Goal: Task Accomplishment & Management: Use online tool/utility

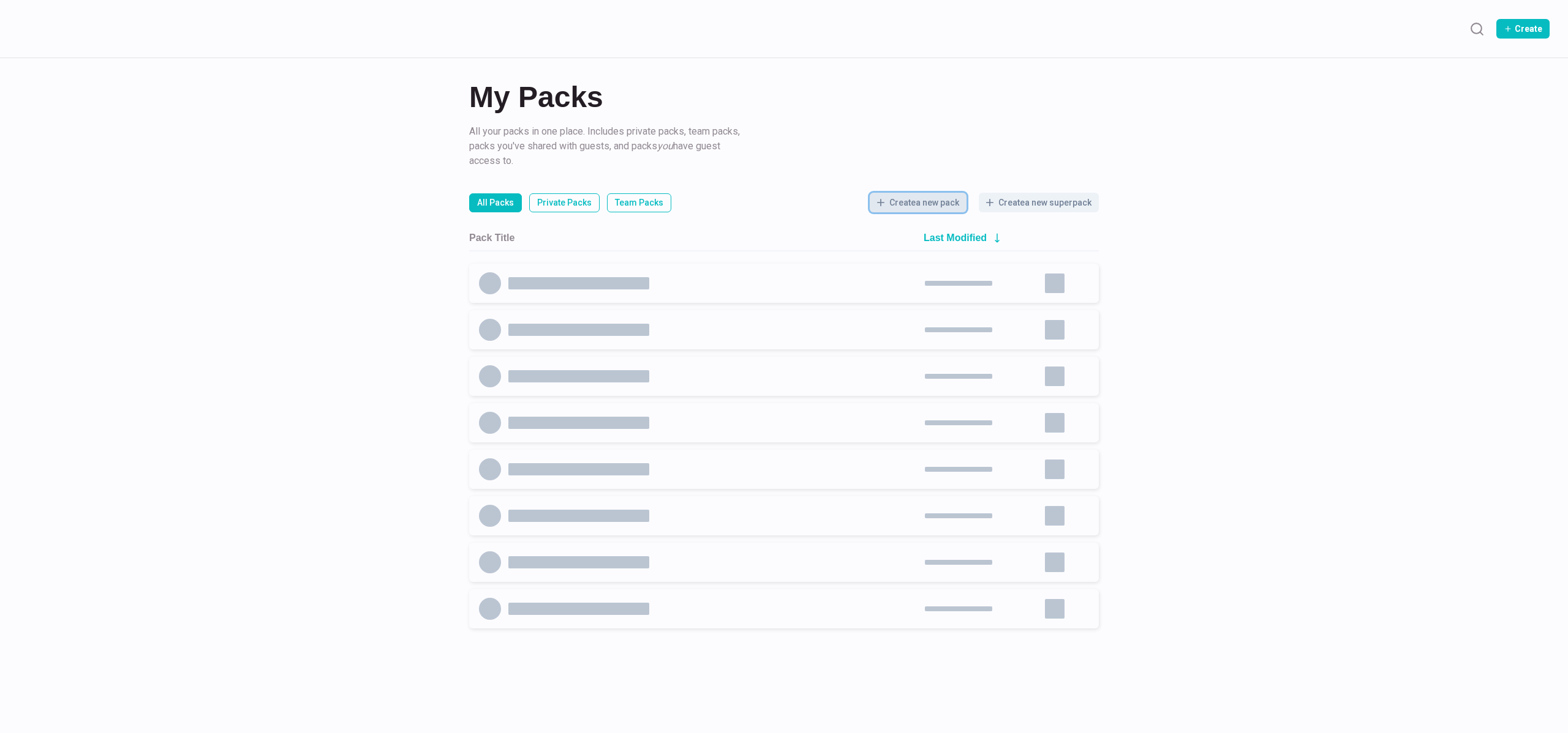
click at [923, 206] on button "Create a new pack" at bounding box center [918, 203] width 97 height 20
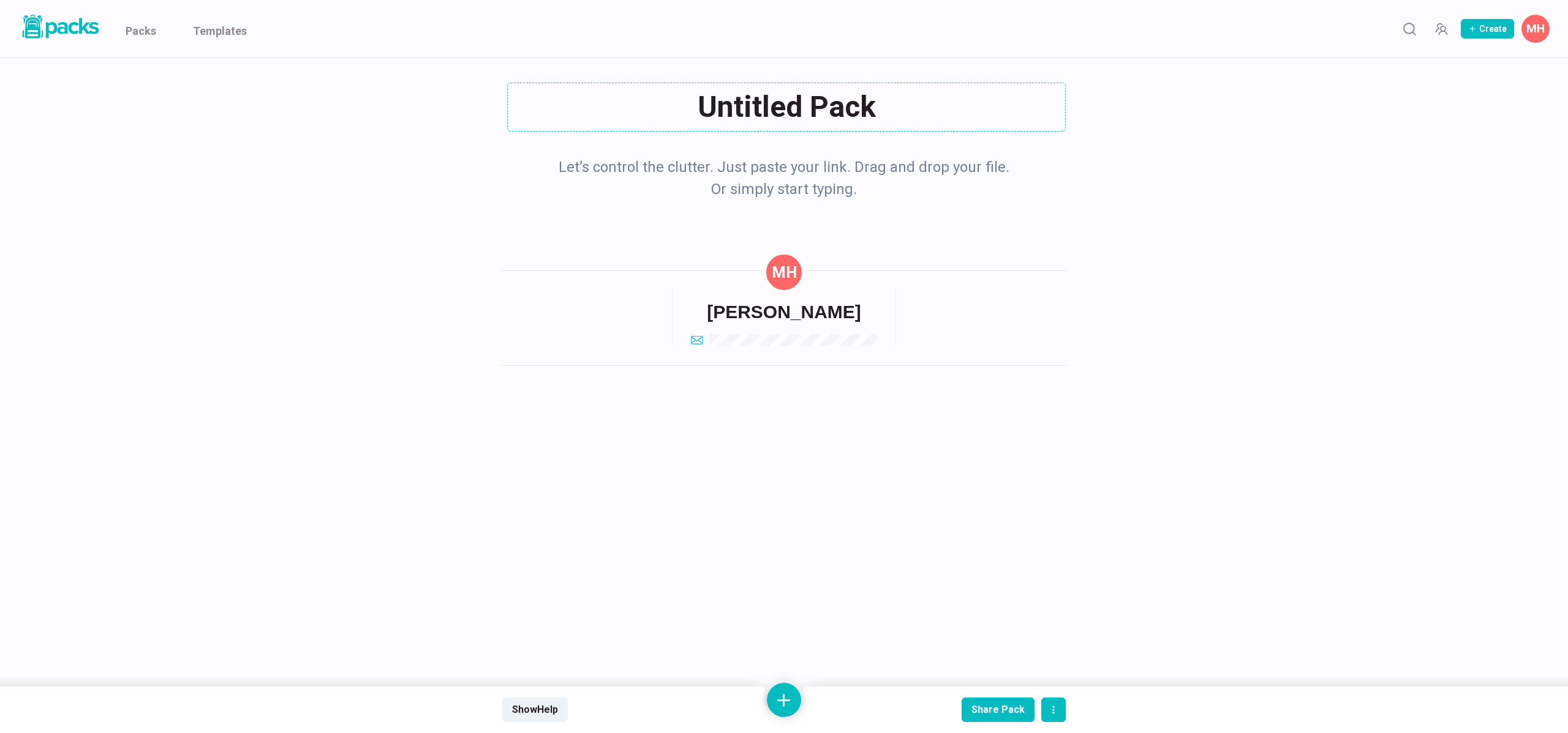
click at [804, 128] on div "Untitled Pack Untitled Pack" at bounding box center [783, 107] width 563 height 49
type textarea "U"
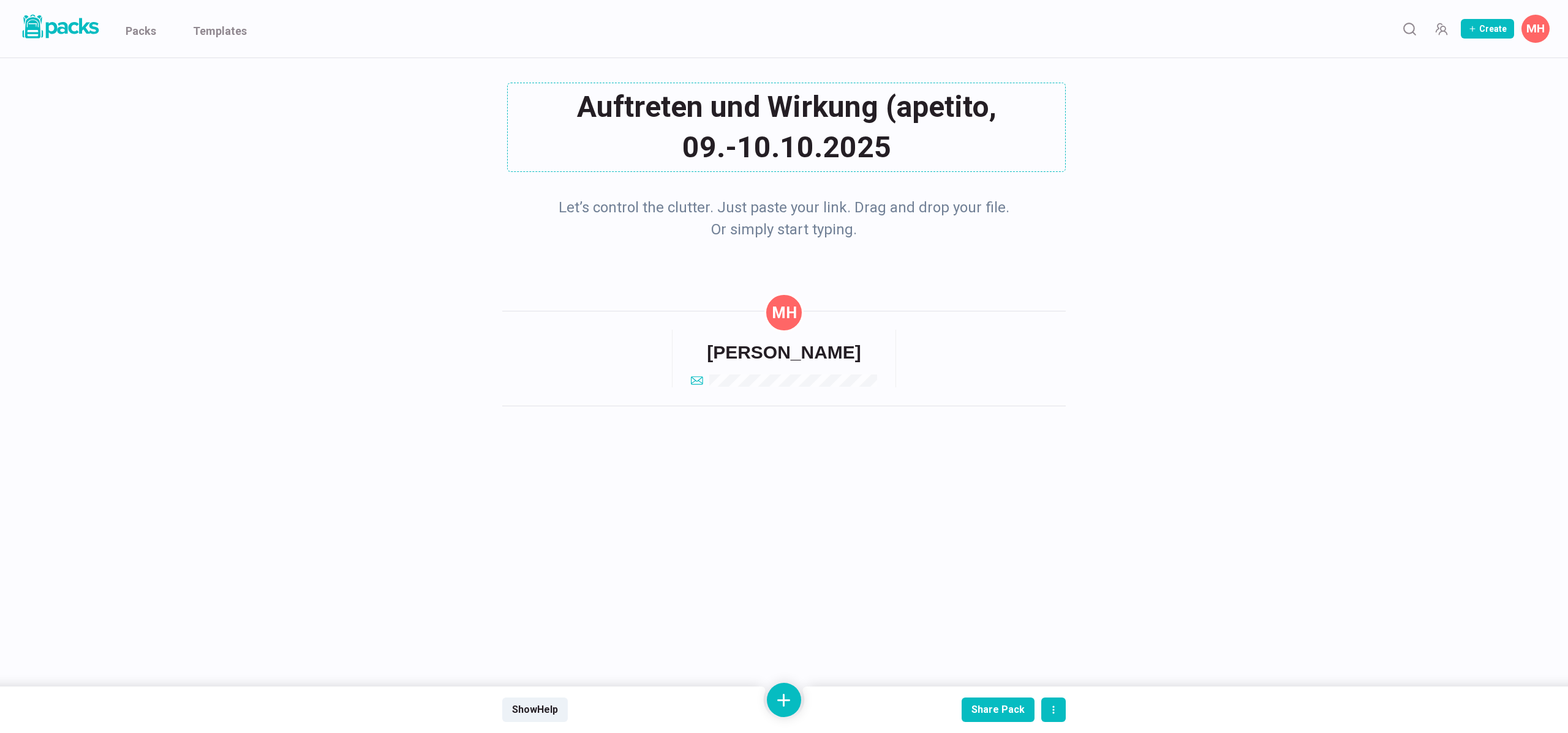
type textarea "Auftreten und Wirkung (apetito, 09.-10.10.2025)"
click at [779, 702] on button at bounding box center [783, 700] width 34 height 34
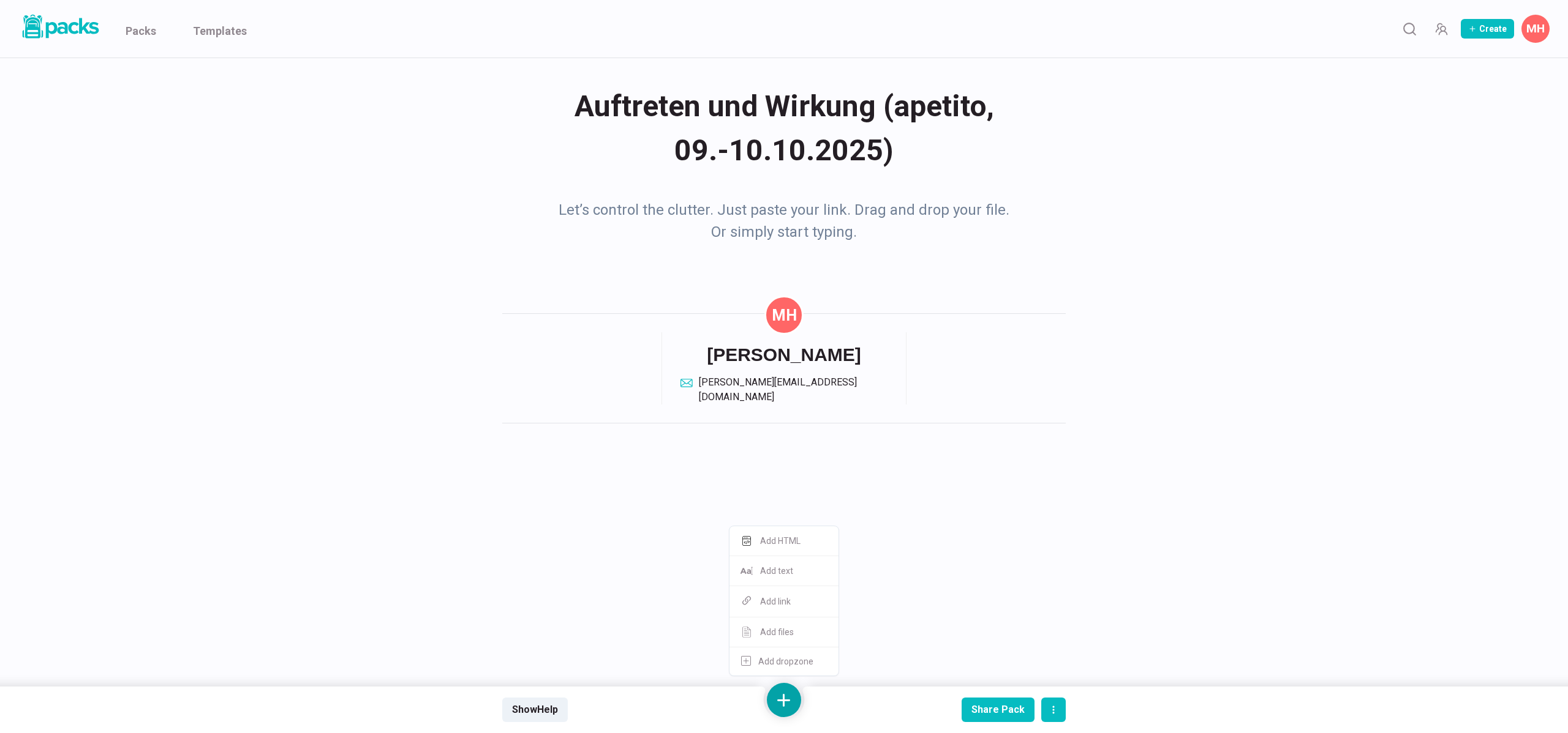
click at [549, 518] on html "Packs Templates Create MH [PERSON_NAME] Edit profile Edit bio card Billing & in…" at bounding box center [784, 366] width 1568 height 733
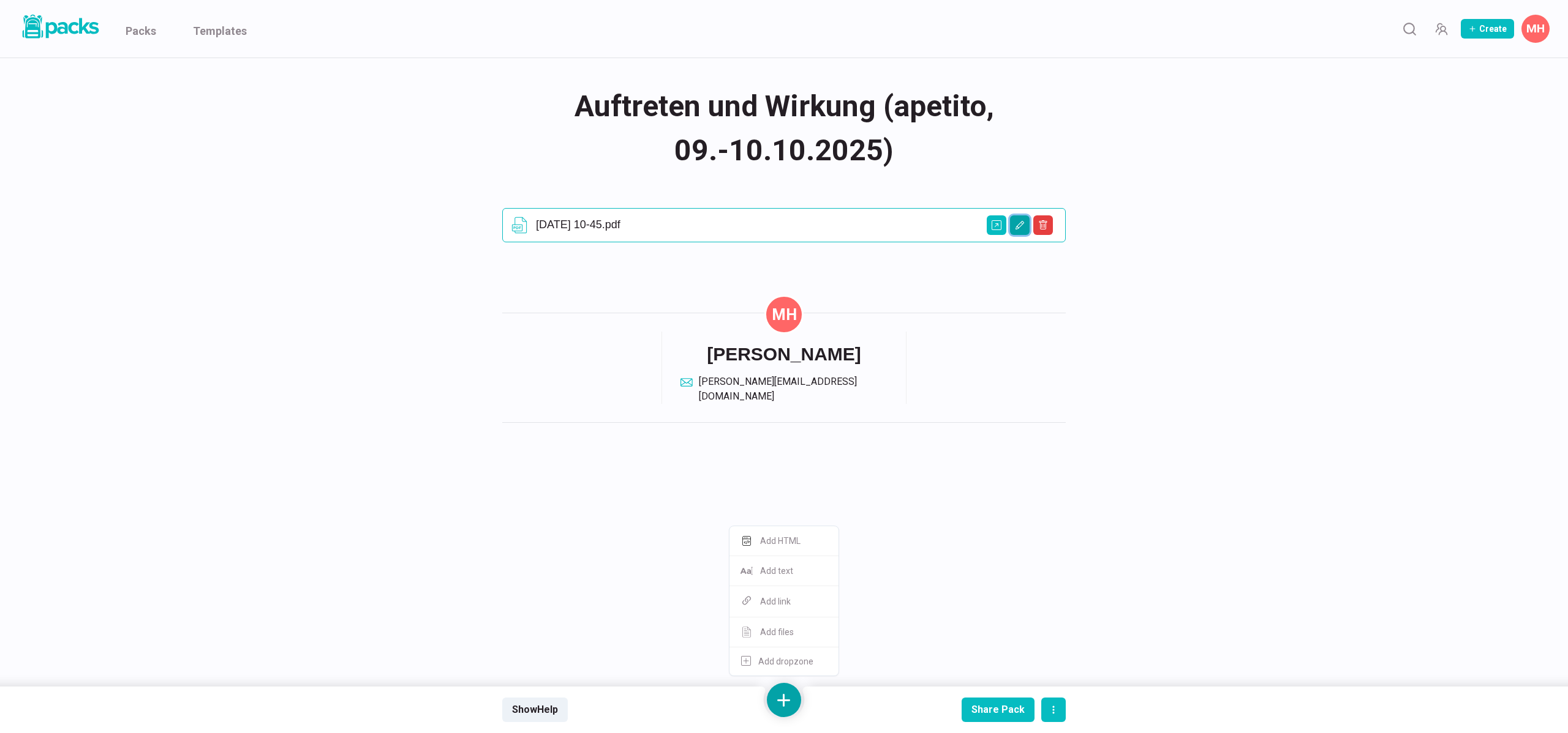
click at [1025, 222] on button "Edit asset" at bounding box center [1020, 225] width 20 height 20
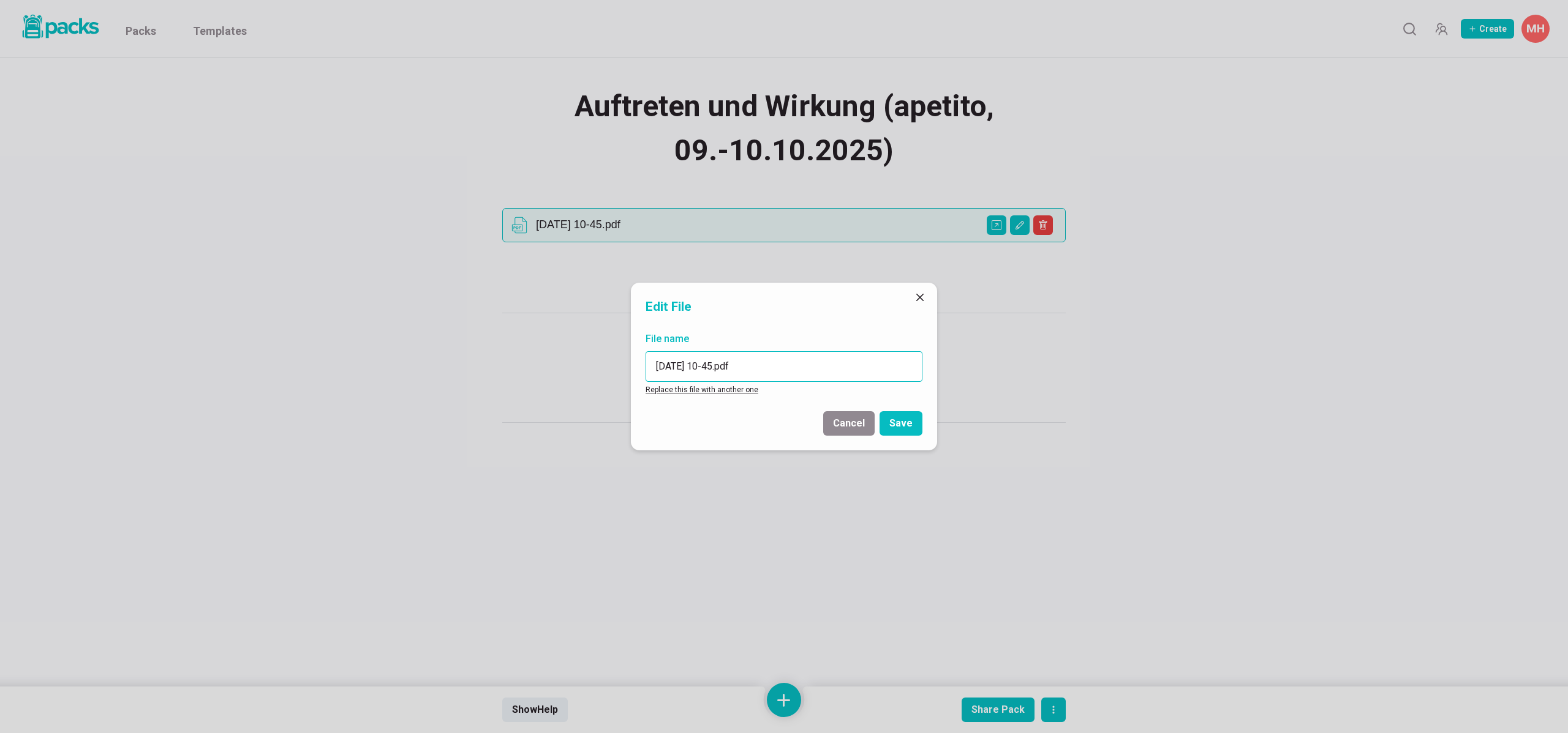
drag, startPoint x: 731, startPoint y: 367, endPoint x: 645, endPoint y: 357, distance: 86.6
click at [645, 357] on div "File name [DATE] 10-45.pdf Replace this file with another one" at bounding box center [784, 364] width 307 height 74
type input "Fotos Flipcharts.pdf"
click at [912, 429] on button "Save" at bounding box center [901, 424] width 43 height 25
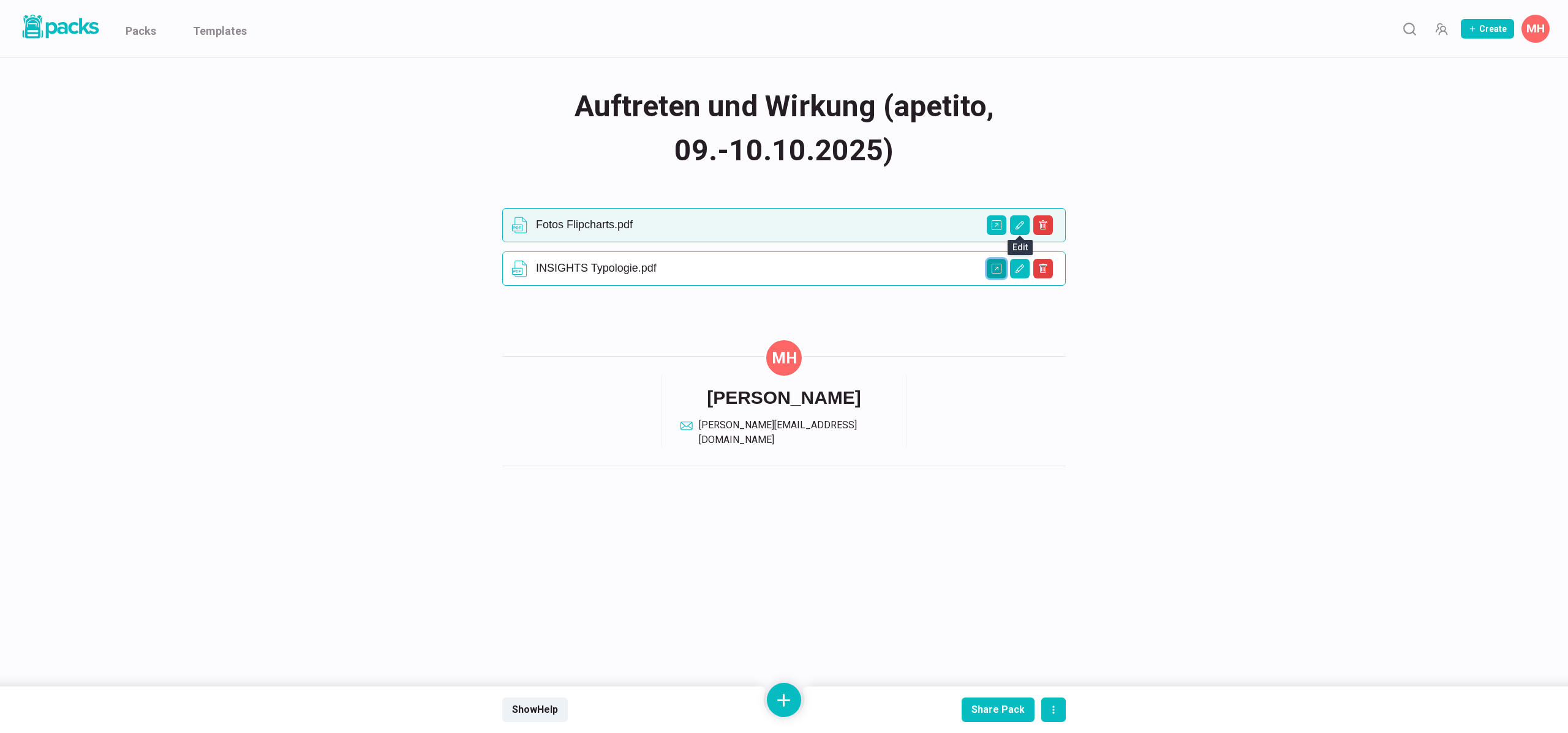
click at [992, 267] on icon "Open external link" at bounding box center [996, 268] width 10 height 10
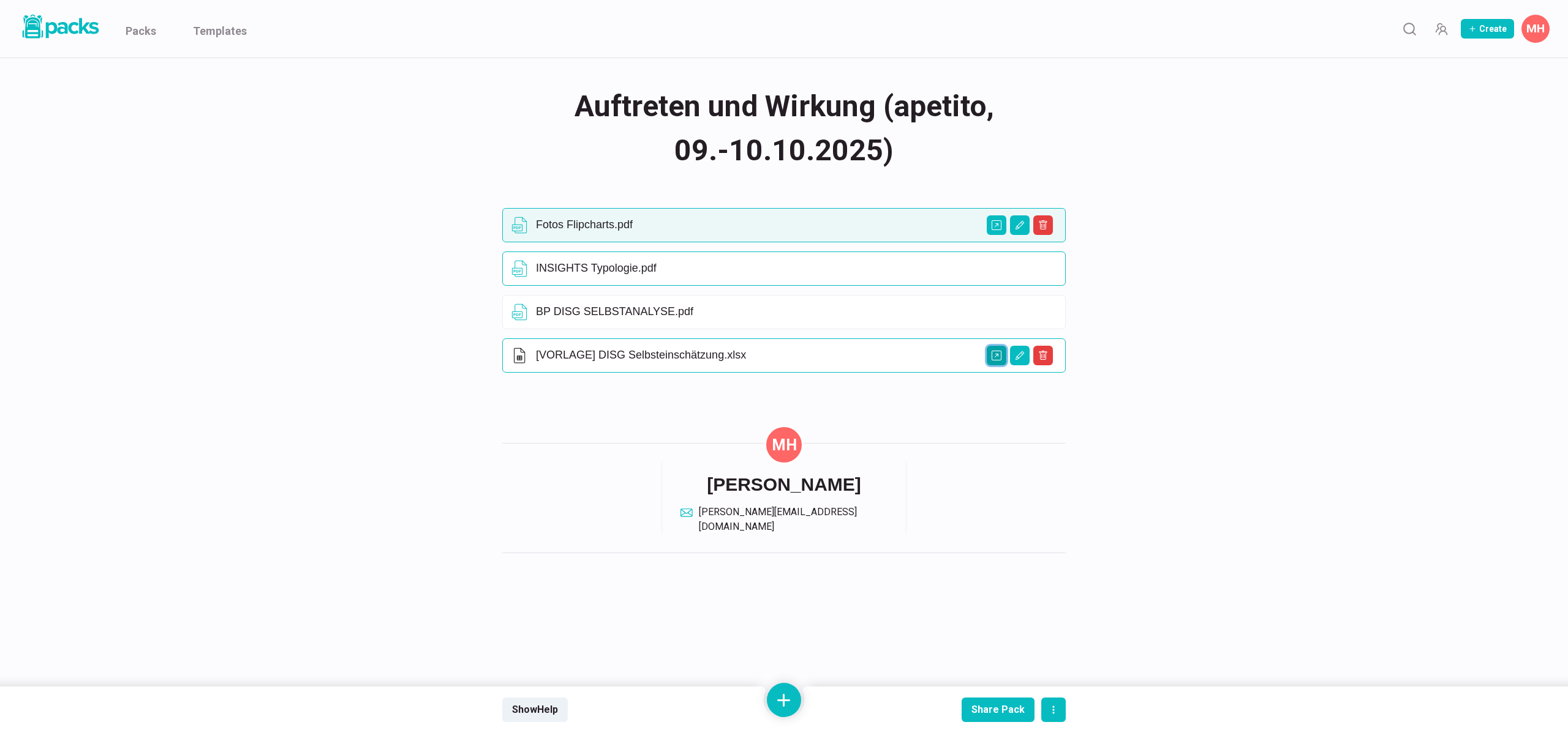
click at [996, 358] on icon "Open external link" at bounding box center [996, 355] width 10 height 10
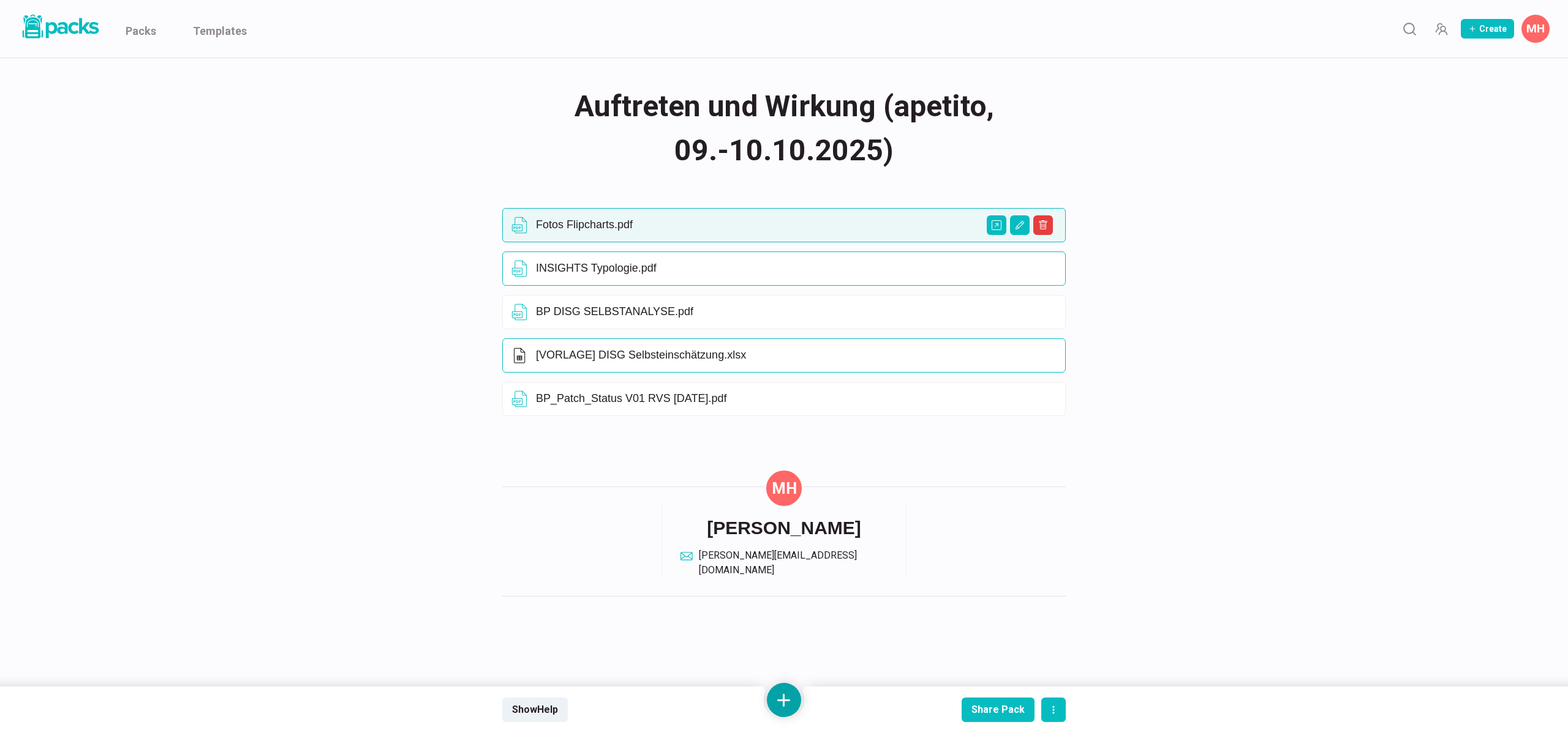
click at [779, 705] on button at bounding box center [783, 700] width 34 height 34
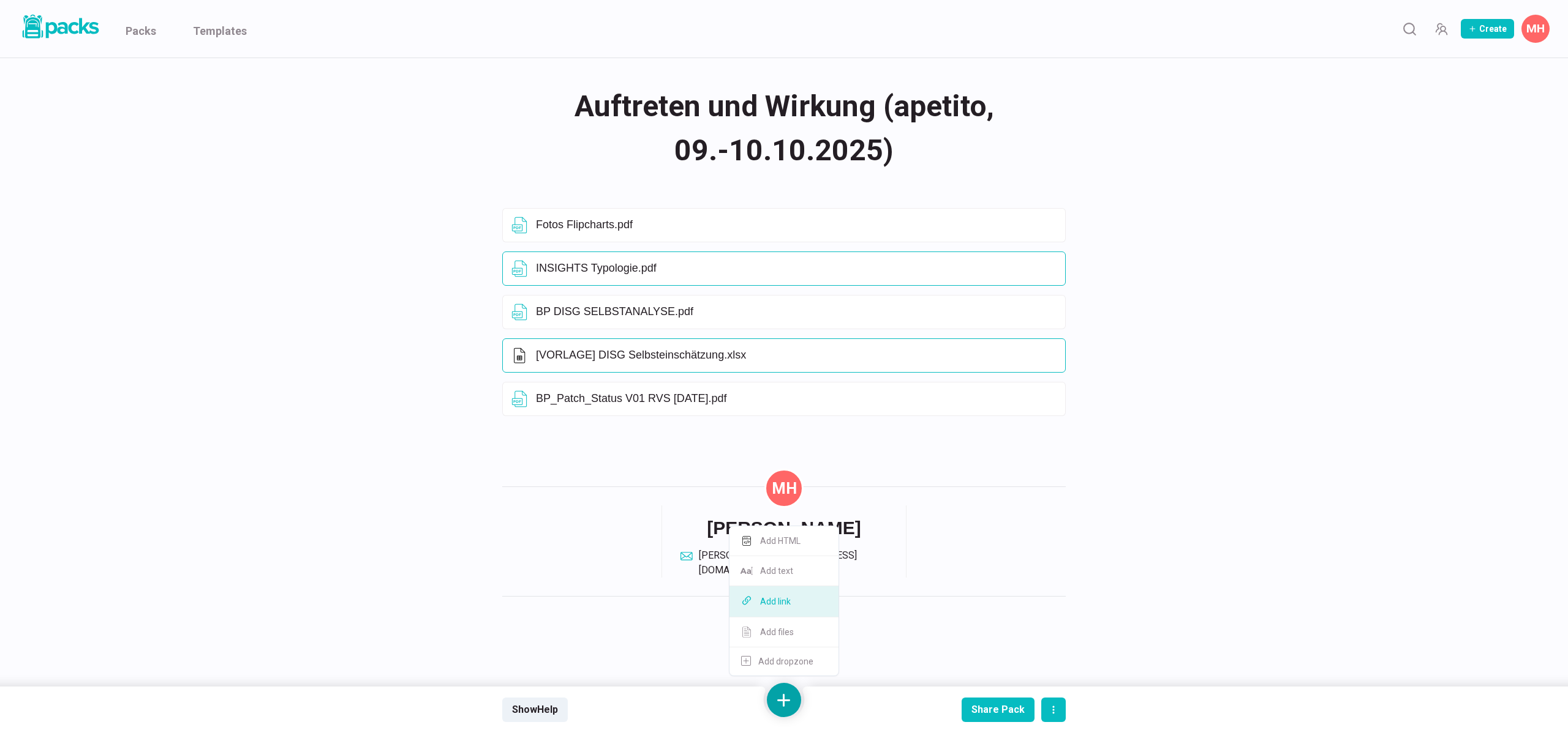
click at [792, 596] on button "Add link" at bounding box center [784, 602] width 109 height 31
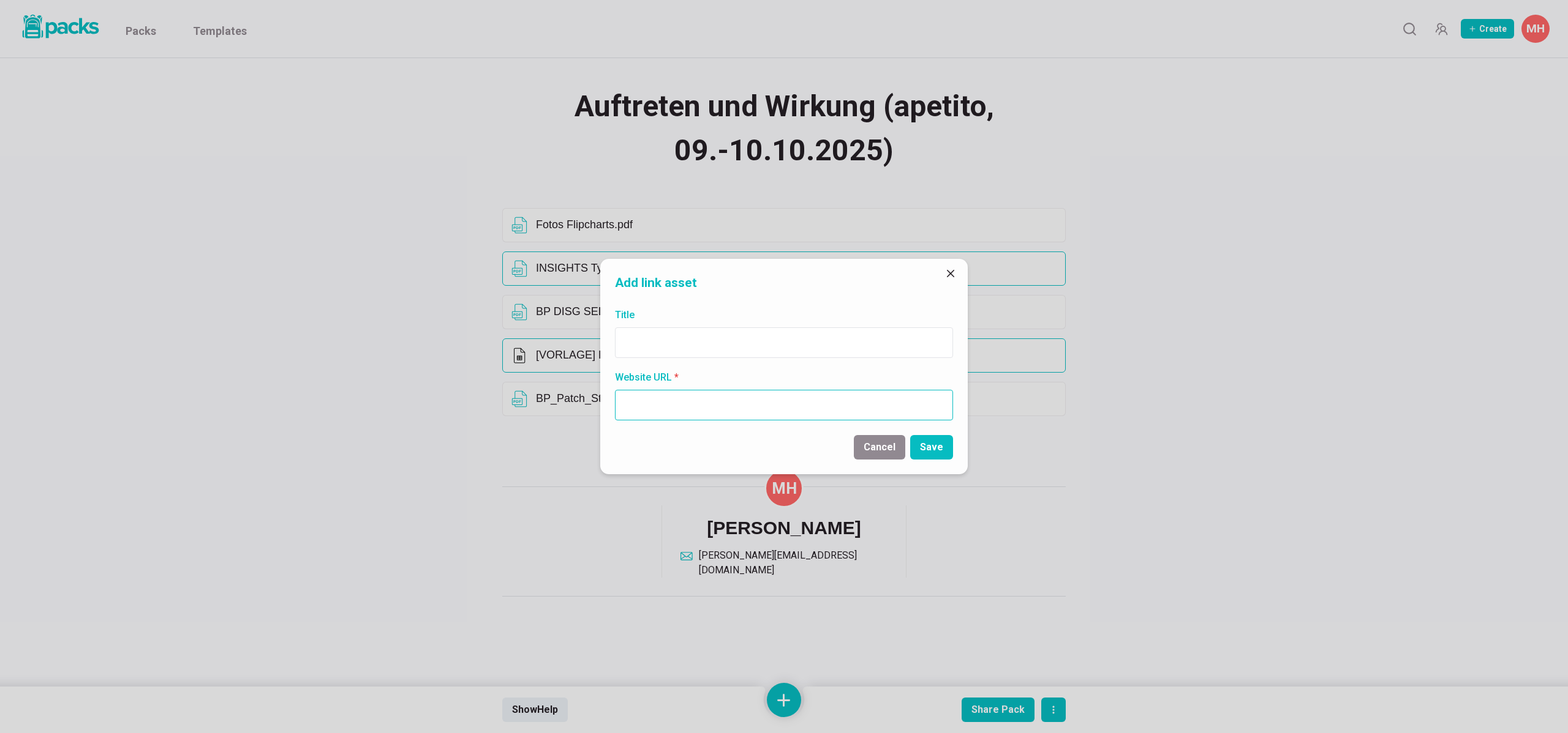
click at [646, 410] on input "Website URL *" at bounding box center [783, 405] width 338 height 31
type input "[URL][DOMAIN_NAME]"
click at [934, 450] on button "Save" at bounding box center [931, 447] width 43 height 25
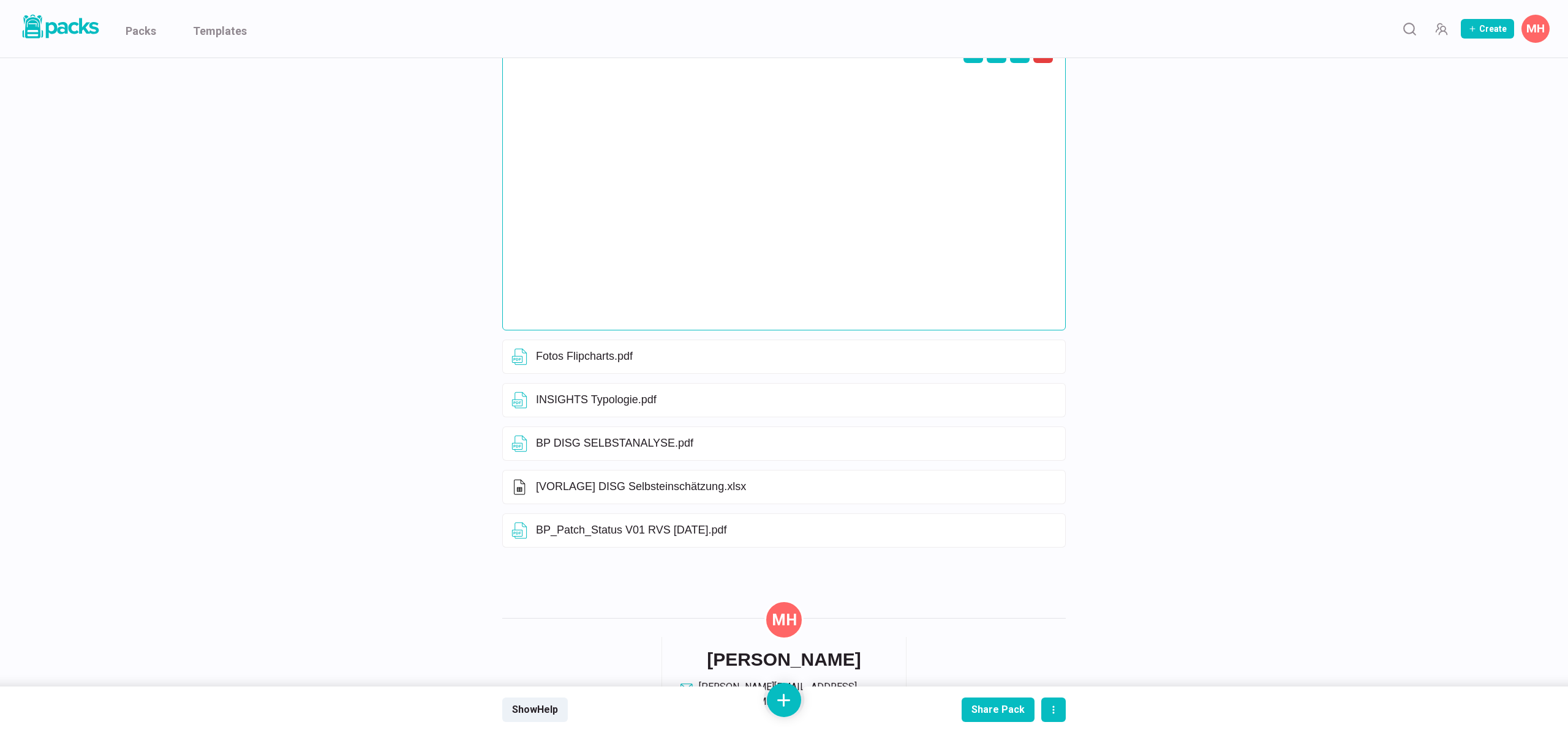
scroll to position [250, 0]
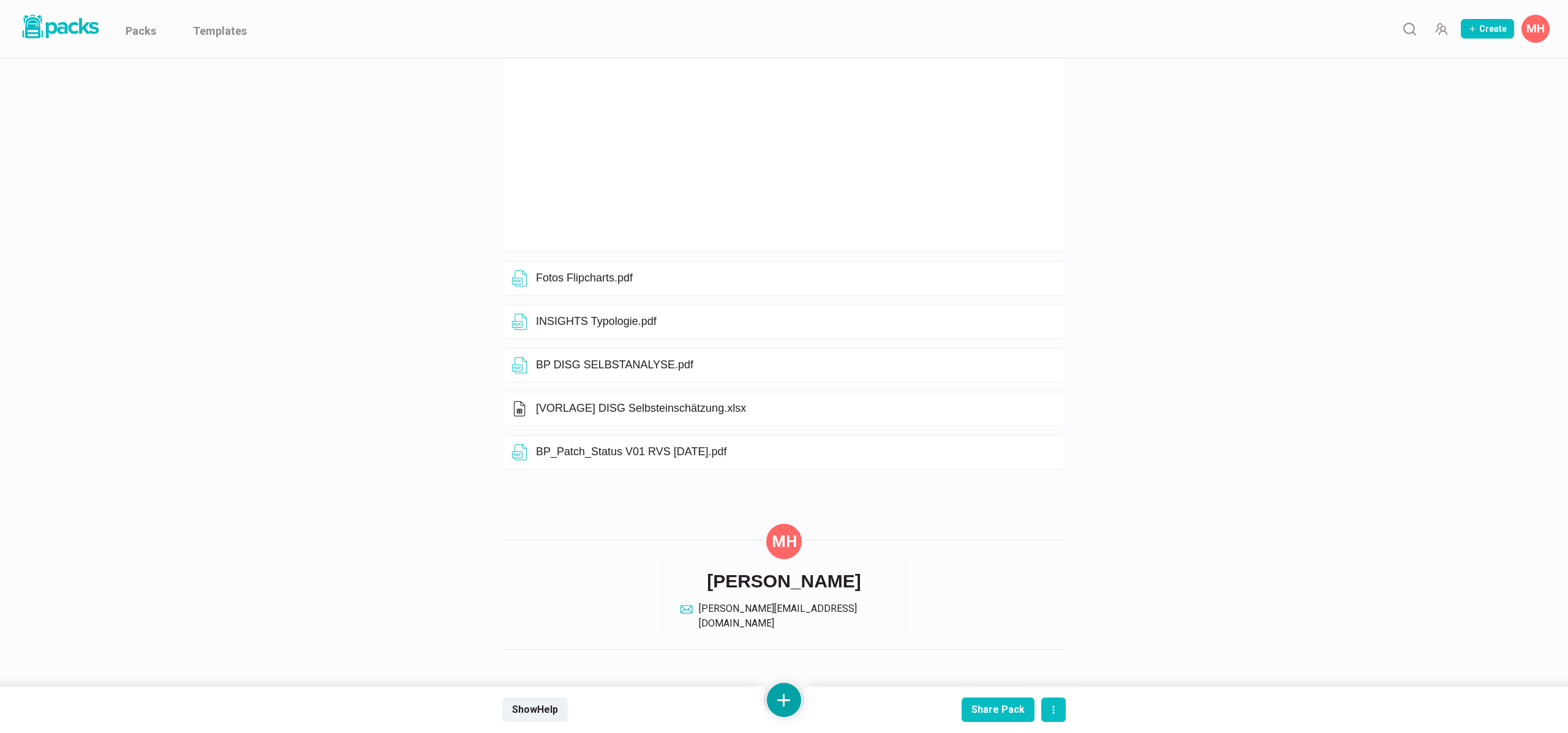
click at [779, 703] on button at bounding box center [783, 700] width 34 height 34
click at [774, 574] on button "Add text" at bounding box center [784, 571] width 109 height 30
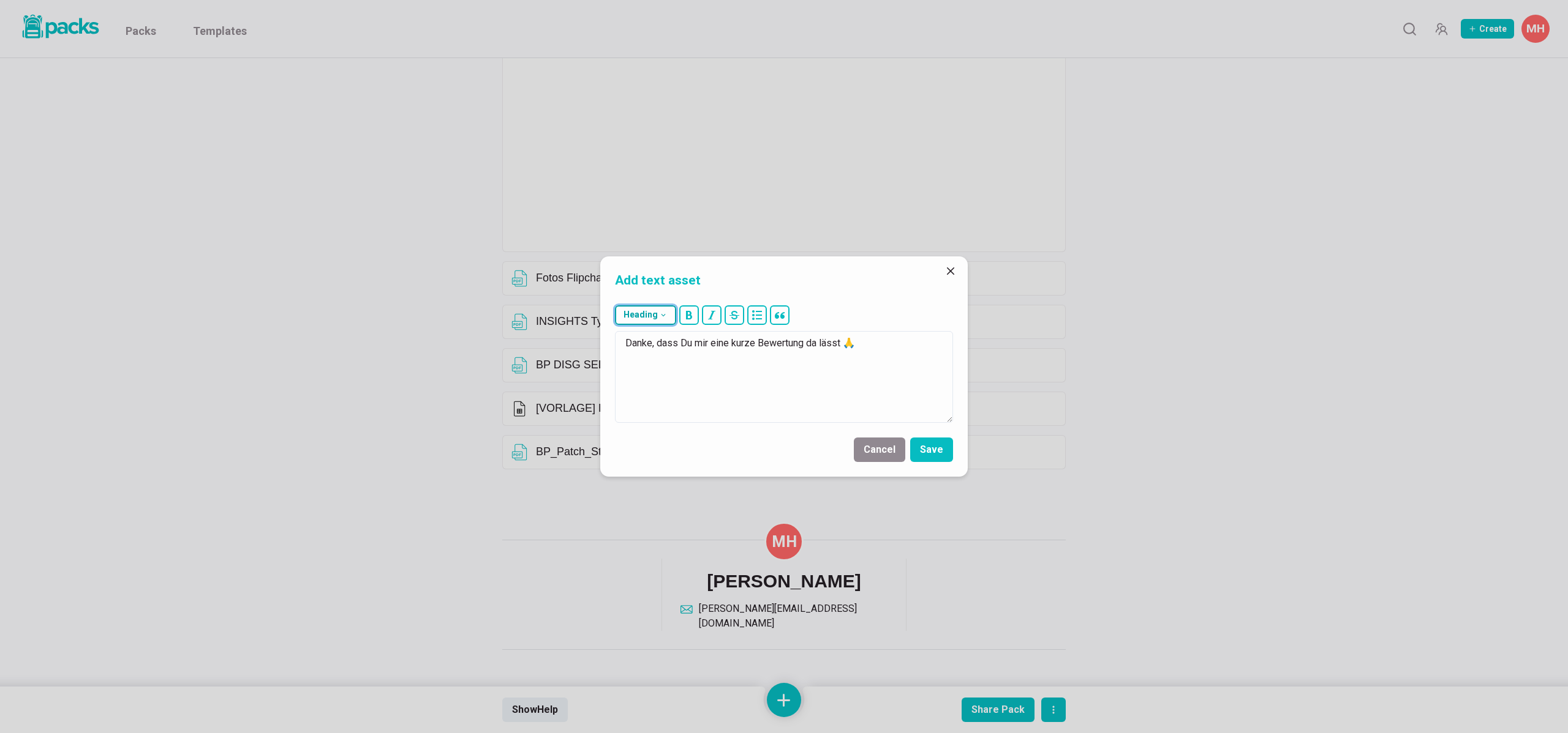
click at [645, 319] on button "Heading" at bounding box center [645, 316] width 61 height 20
click at [650, 371] on button "## H2" at bounding box center [648, 376] width 66 height 31
type textarea "## Danke, dass Du mir eine kurze Bewertung da lässt 🙏"
click at [934, 451] on button "Save" at bounding box center [931, 450] width 43 height 25
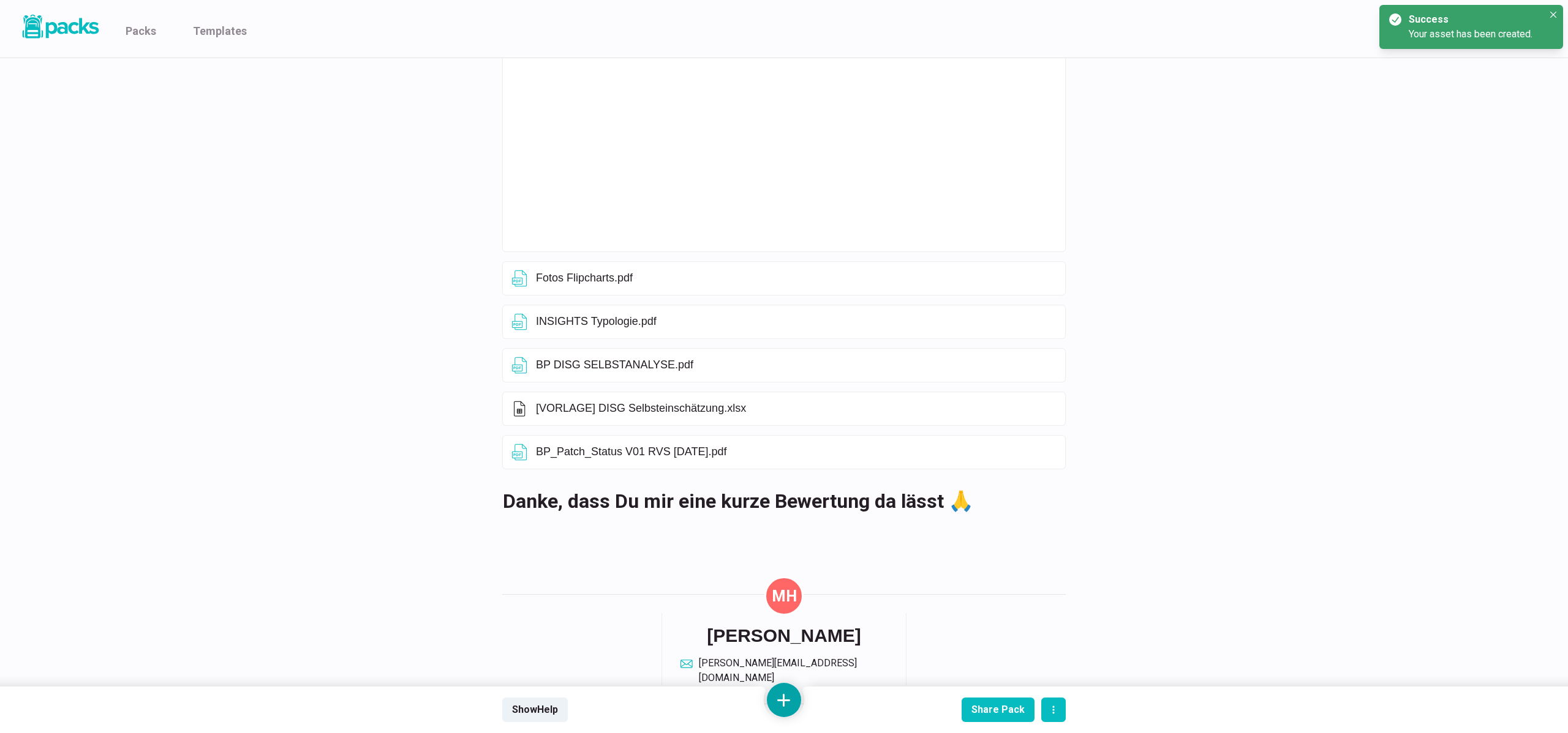
click at [788, 693] on button at bounding box center [783, 700] width 34 height 34
click at [785, 606] on button "Add link" at bounding box center [784, 602] width 109 height 31
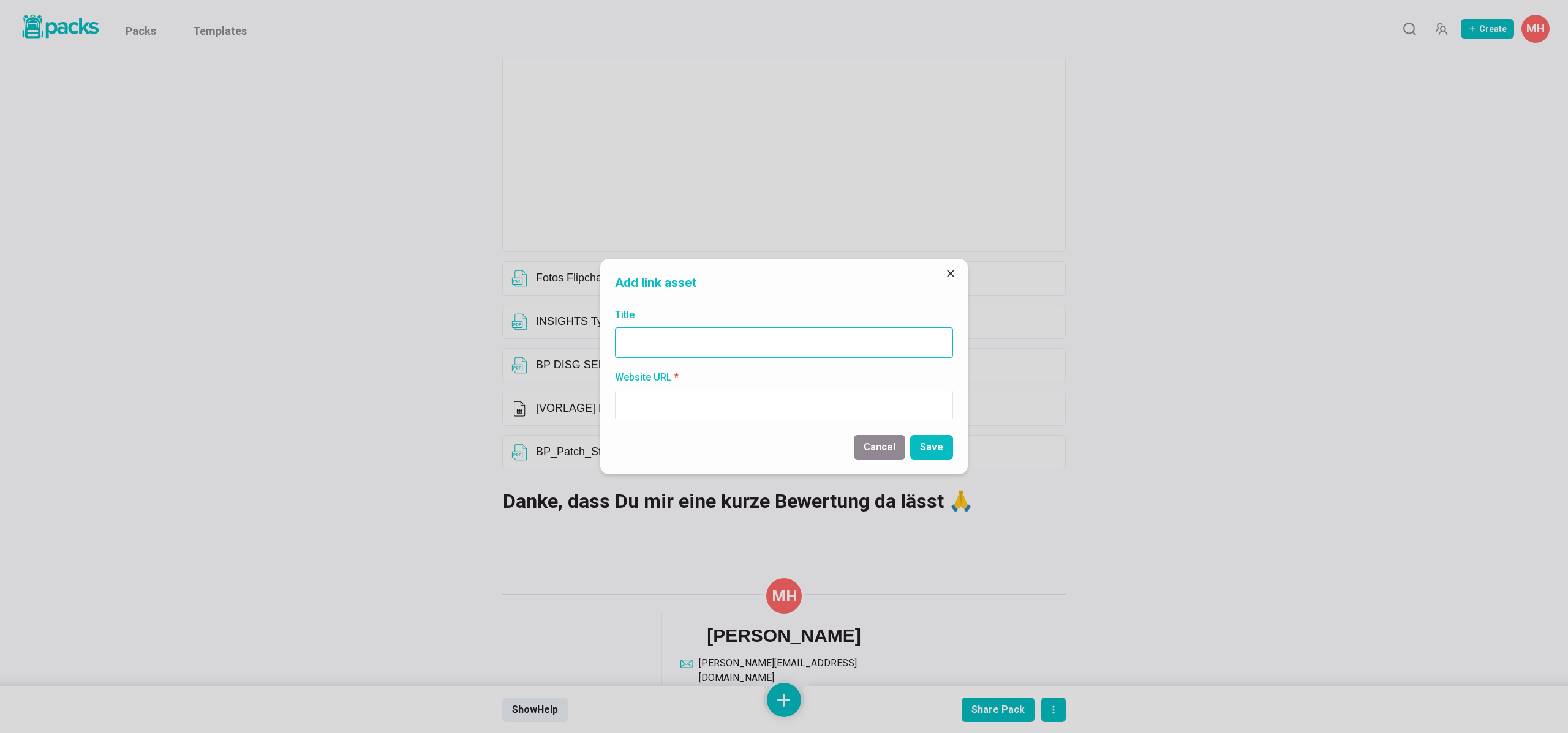
click at [674, 340] on input "Title" at bounding box center [783, 343] width 338 height 31
type input "[PERSON_NAME] bei ProvenExpert helfen"
click at [645, 404] on input "Website URL *" at bounding box center [783, 405] width 338 height 31
type input "[URL][DOMAIN_NAME]"
click at [917, 441] on button "Save" at bounding box center [931, 447] width 43 height 25
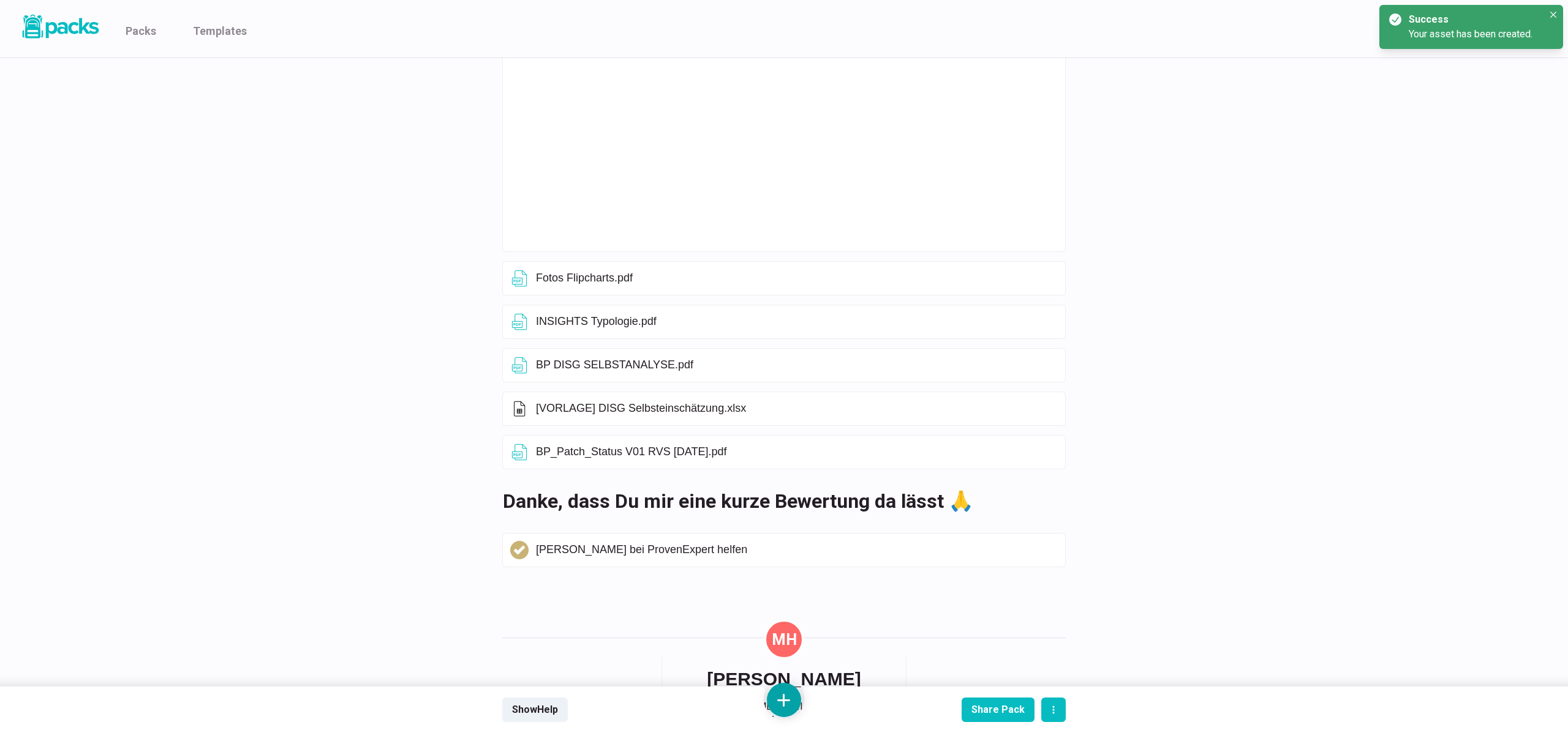
click at [779, 709] on button at bounding box center [783, 700] width 34 height 34
click at [785, 608] on button "Add link" at bounding box center [784, 602] width 109 height 31
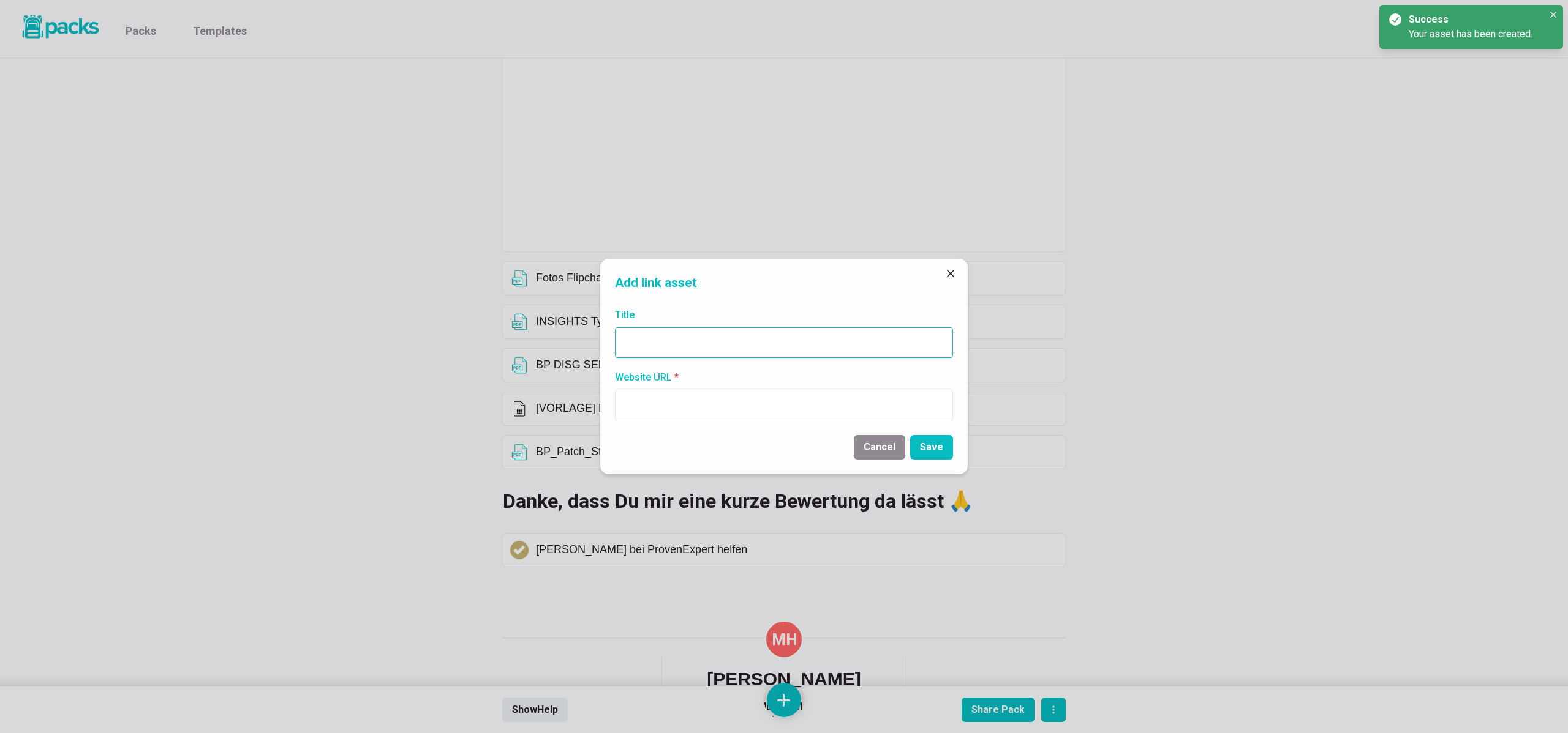
click at [713, 346] on input "Title" at bounding box center [783, 343] width 338 height 31
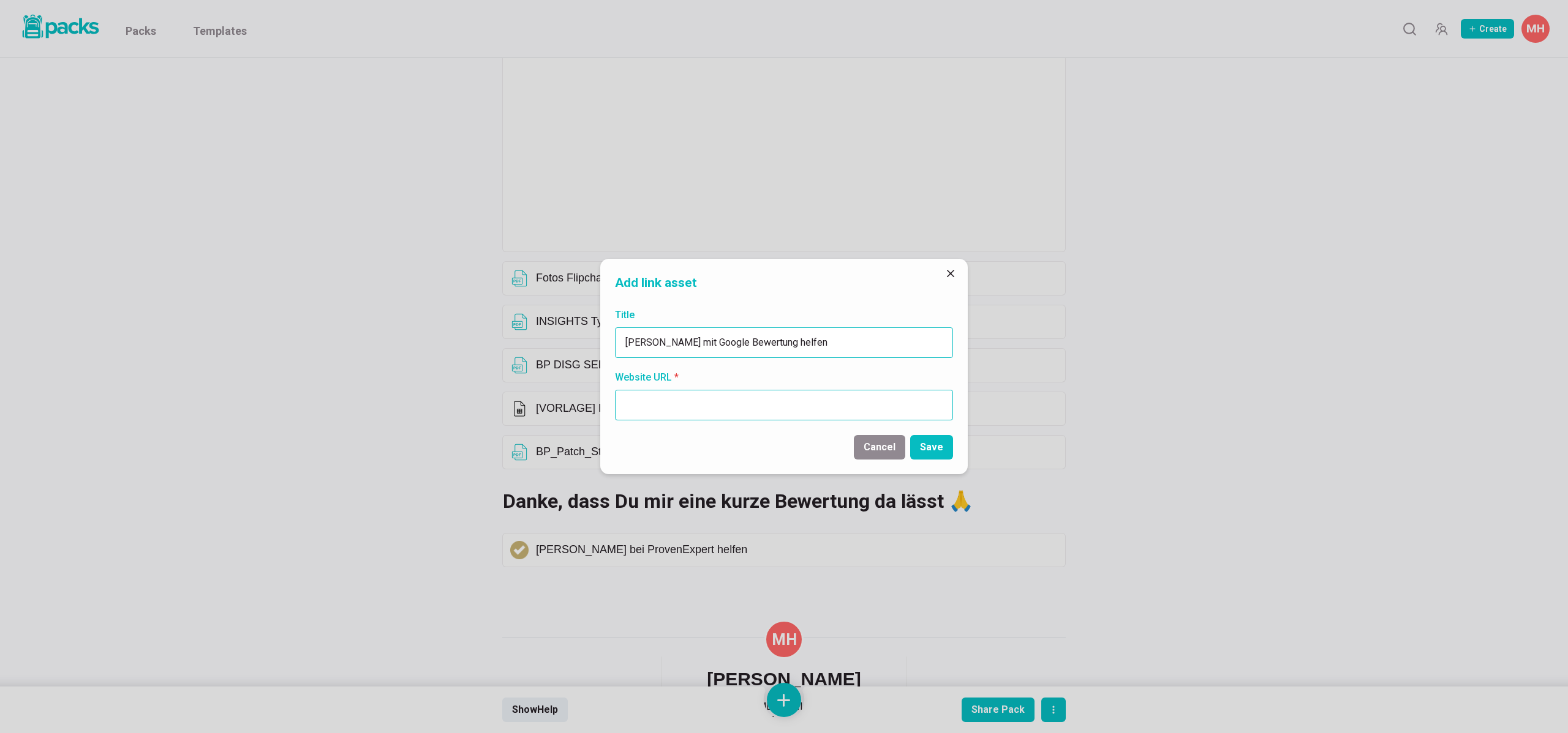
type input "[PERSON_NAME] mit Google Bewertung helfen"
click at [688, 400] on input "Website URL *" at bounding box center [783, 405] width 338 height 31
type input "[URL][DOMAIN_NAME]"
click at [931, 453] on button "Save" at bounding box center [931, 447] width 43 height 25
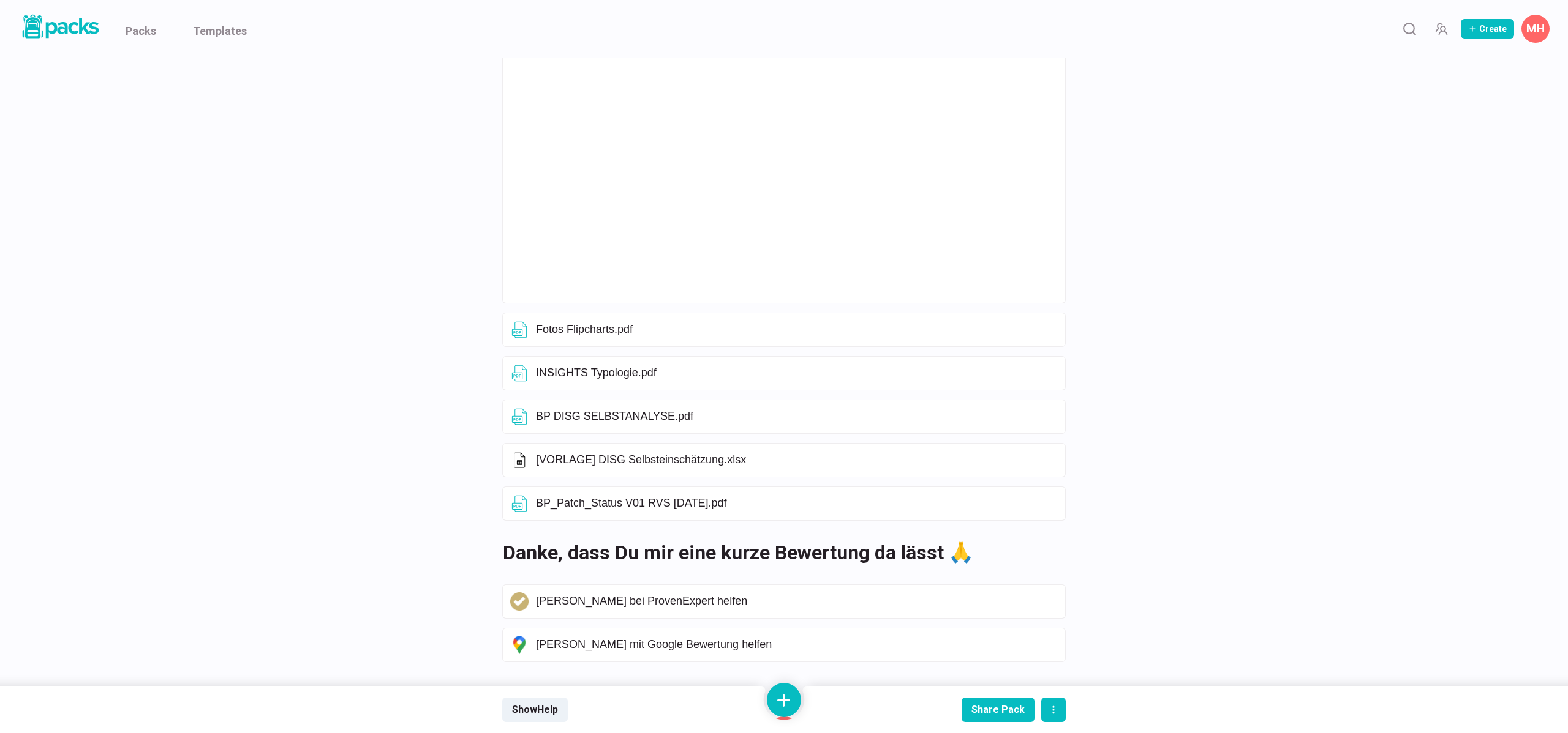
scroll to position [0, 0]
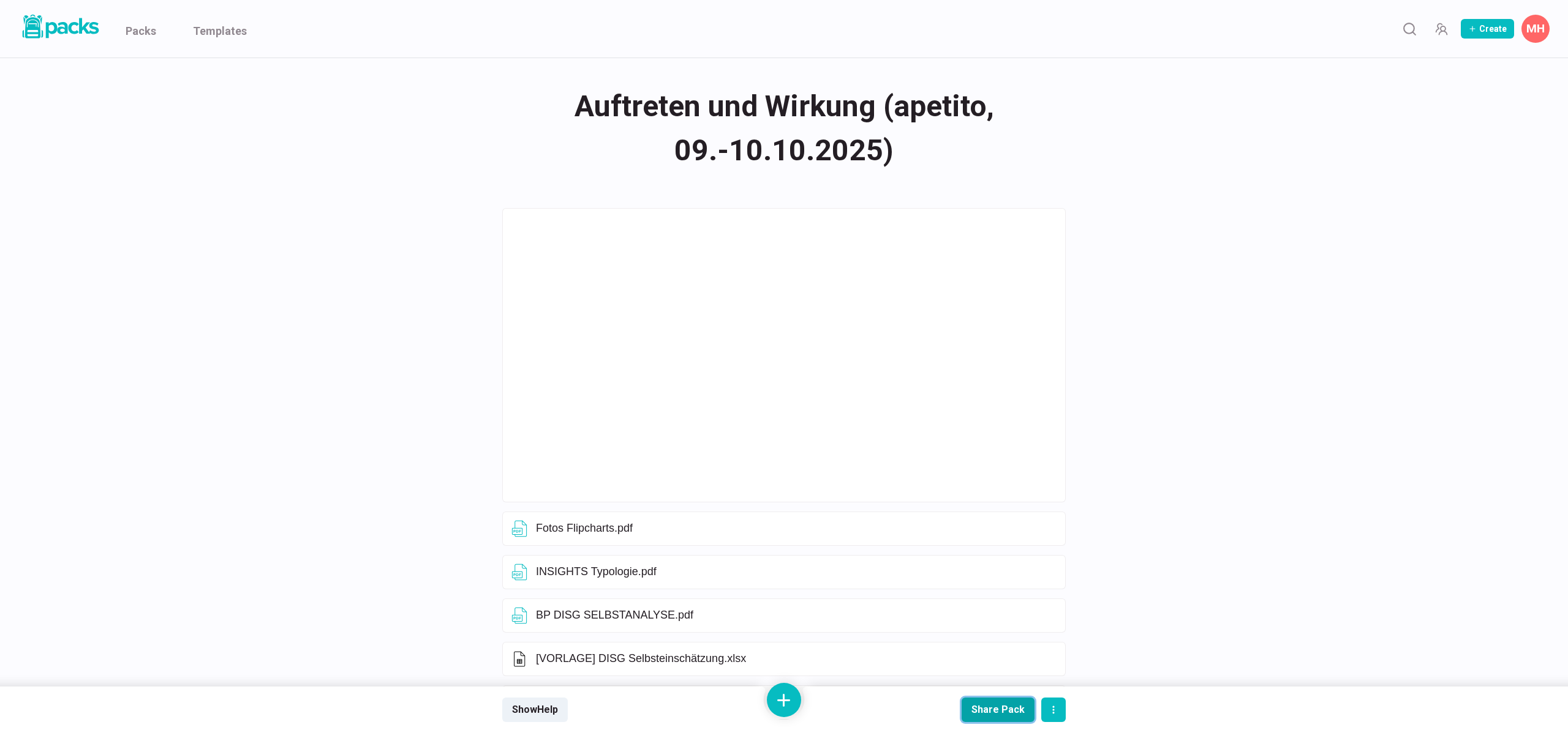
click at [1002, 705] on div "Share Pack" at bounding box center [998, 709] width 54 height 11
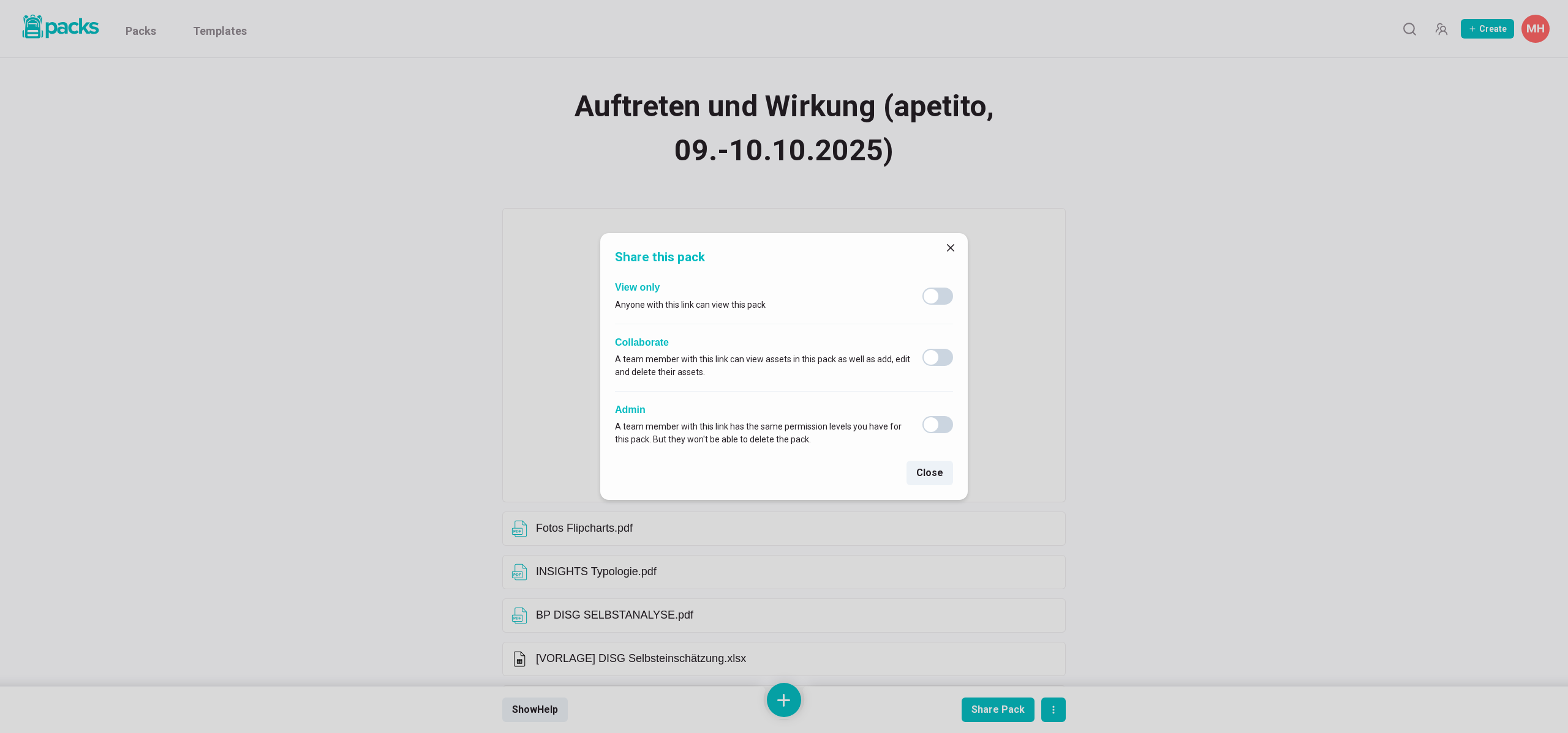
click at [938, 296] on span at bounding box center [937, 296] width 31 height 17
click at [922, 288] on input "checkbox" at bounding box center [922, 287] width 1 height 1
checkbox input "true"
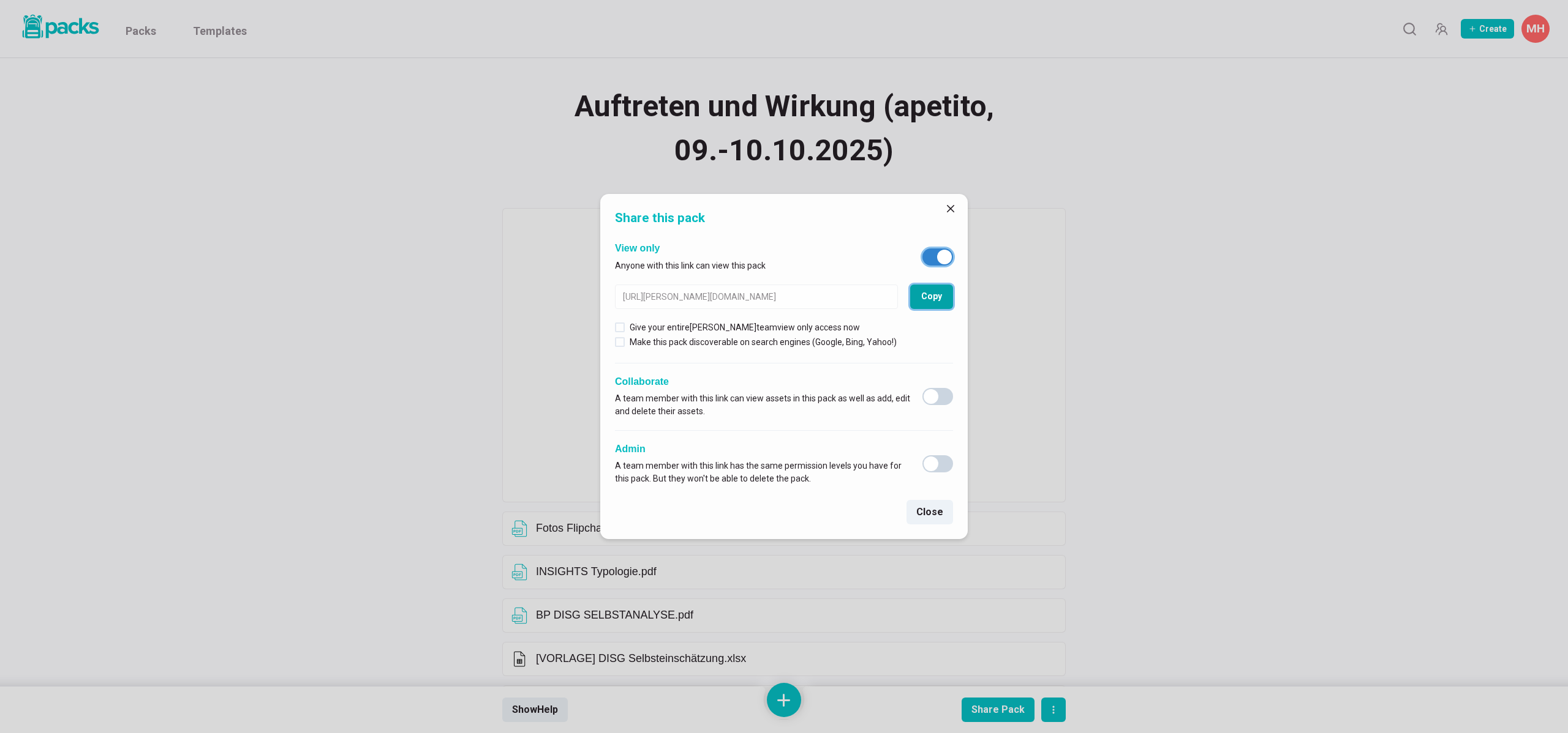
click at [934, 297] on button "Copy" at bounding box center [931, 297] width 43 height 25
